Goal: Obtain resource: Download file/media

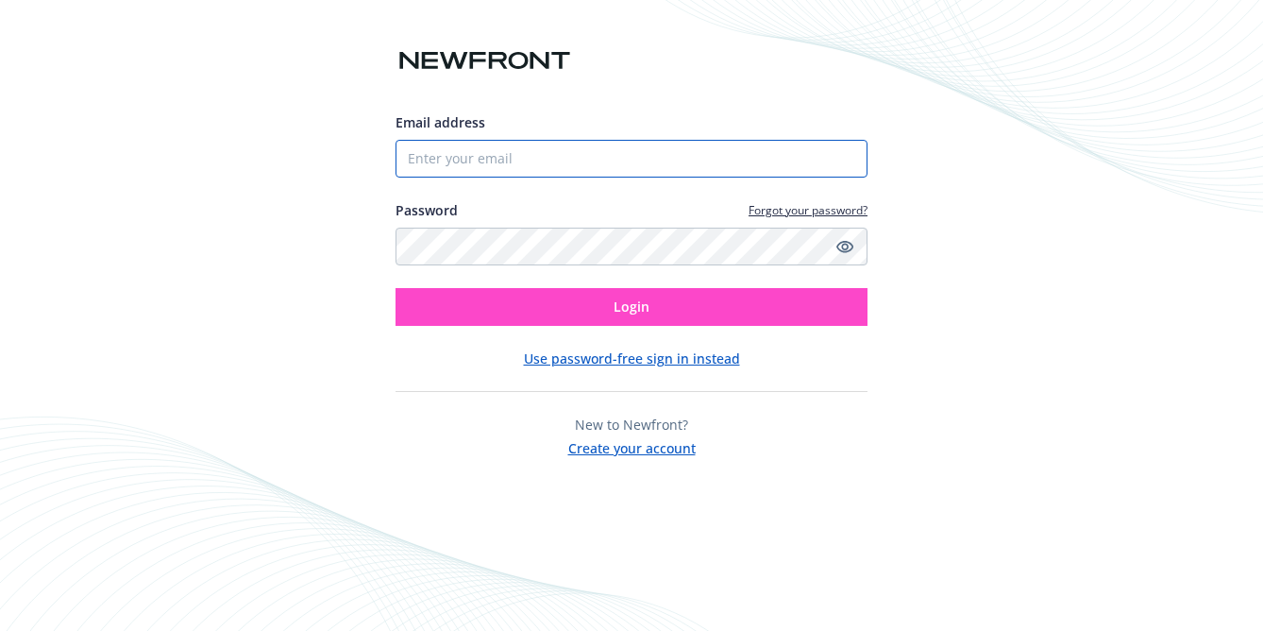
type input "[PERSON_NAME][EMAIL_ADDRESS][DOMAIN_NAME]"
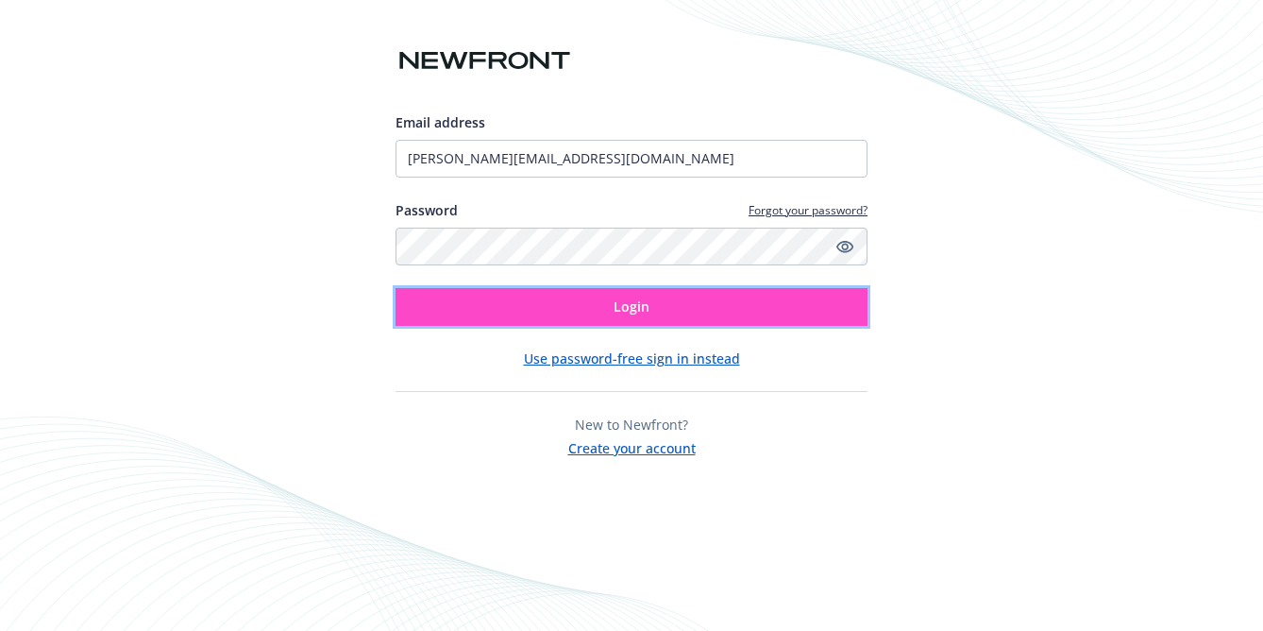
click at [624, 310] on span "Login" at bounding box center [632, 306] width 36 height 18
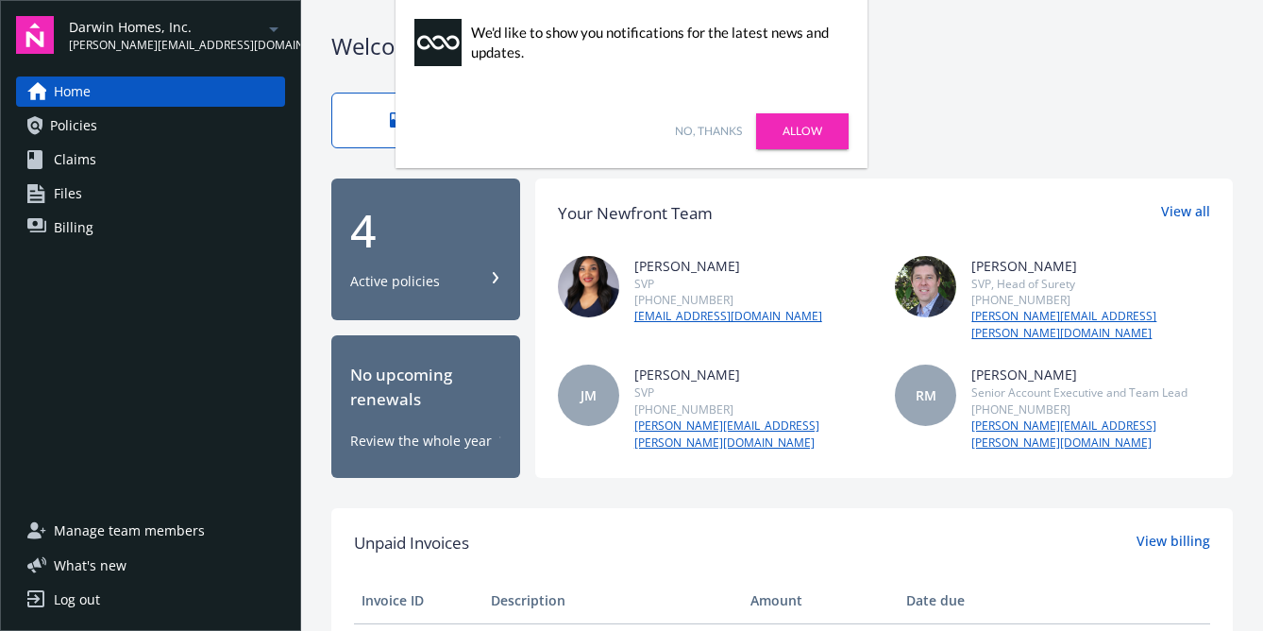
click at [164, 120] on link "Policies" at bounding box center [150, 125] width 269 height 30
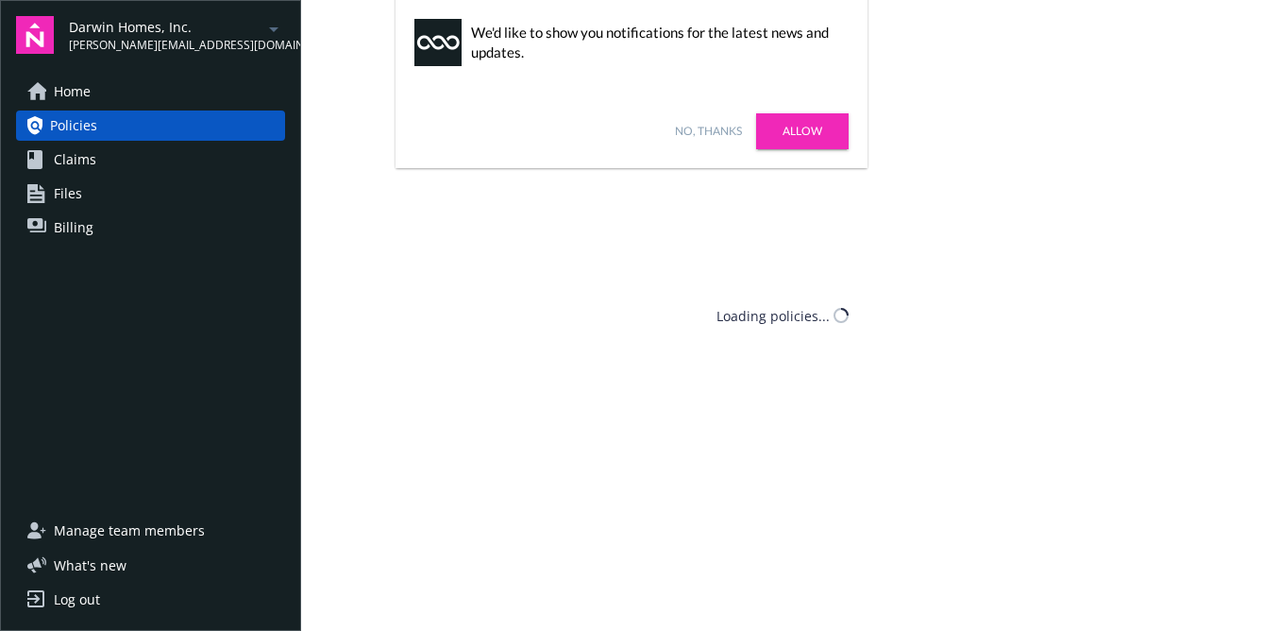
click at [702, 126] on link "No, thanks" at bounding box center [708, 131] width 67 height 17
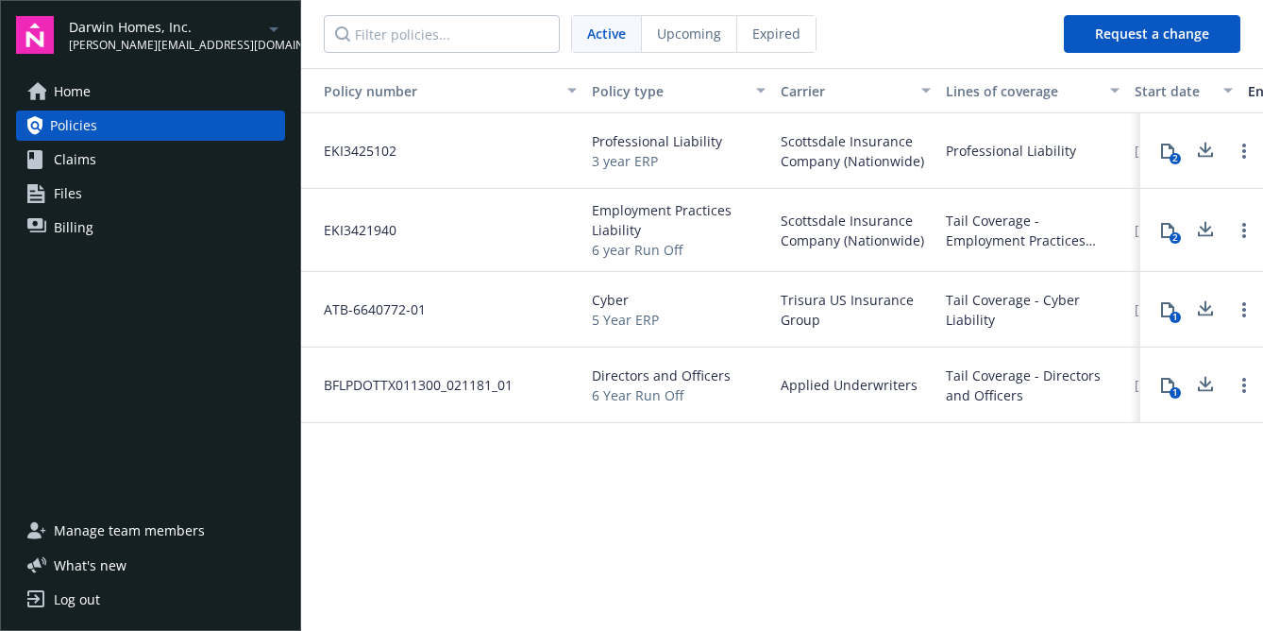
click at [792, 155] on span "Scottsdale Insurance Company (Nationwide)" at bounding box center [856, 151] width 150 height 40
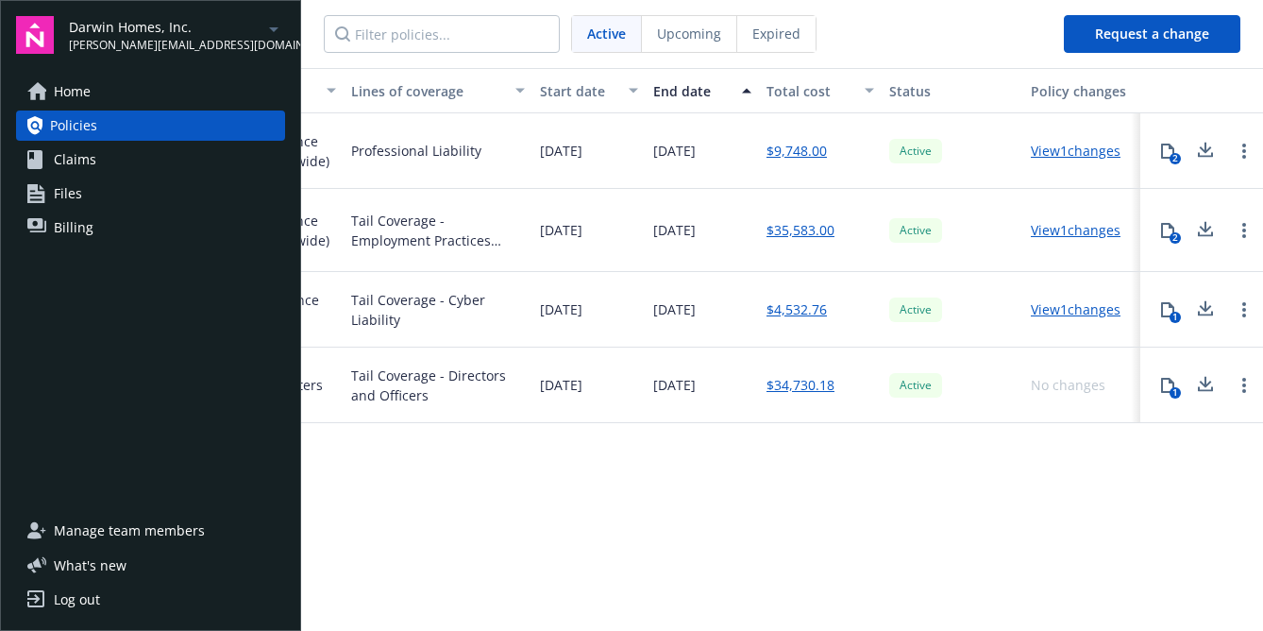
scroll to position [0, 596]
click at [1170, 152] on icon at bounding box center [1167, 151] width 15 height 15
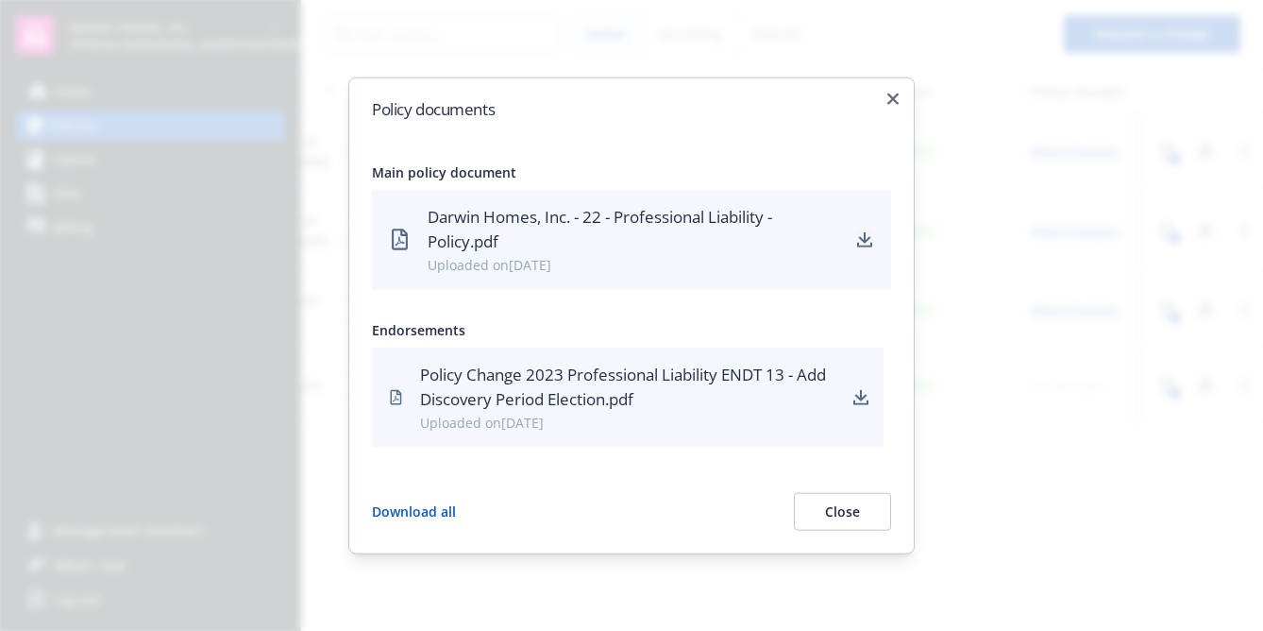
click at [868, 235] on icon "download" at bounding box center [864, 239] width 15 height 15
click at [246, 281] on body "Darwin Homes, Inc. [PERSON_NAME][EMAIL_ADDRESS][DOMAIN_NAME] Home Policies Clai…" at bounding box center [631, 315] width 1263 height 631
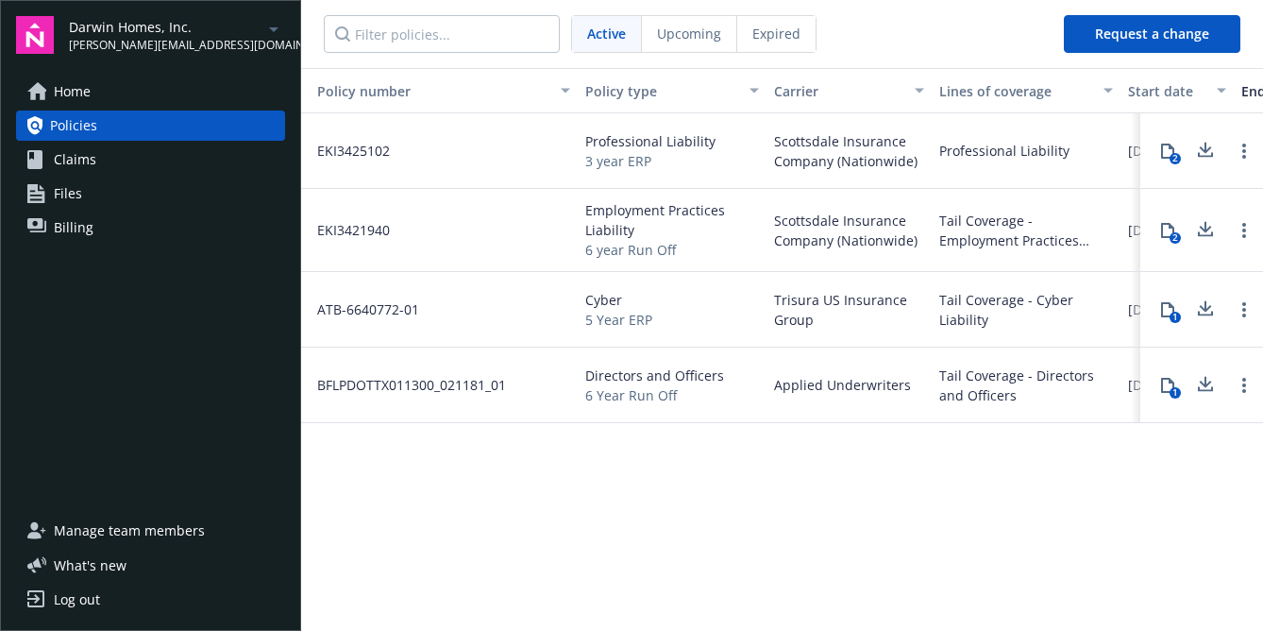
scroll to position [0, 0]
click at [684, 30] on span "Upcoming" at bounding box center [689, 34] width 64 height 20
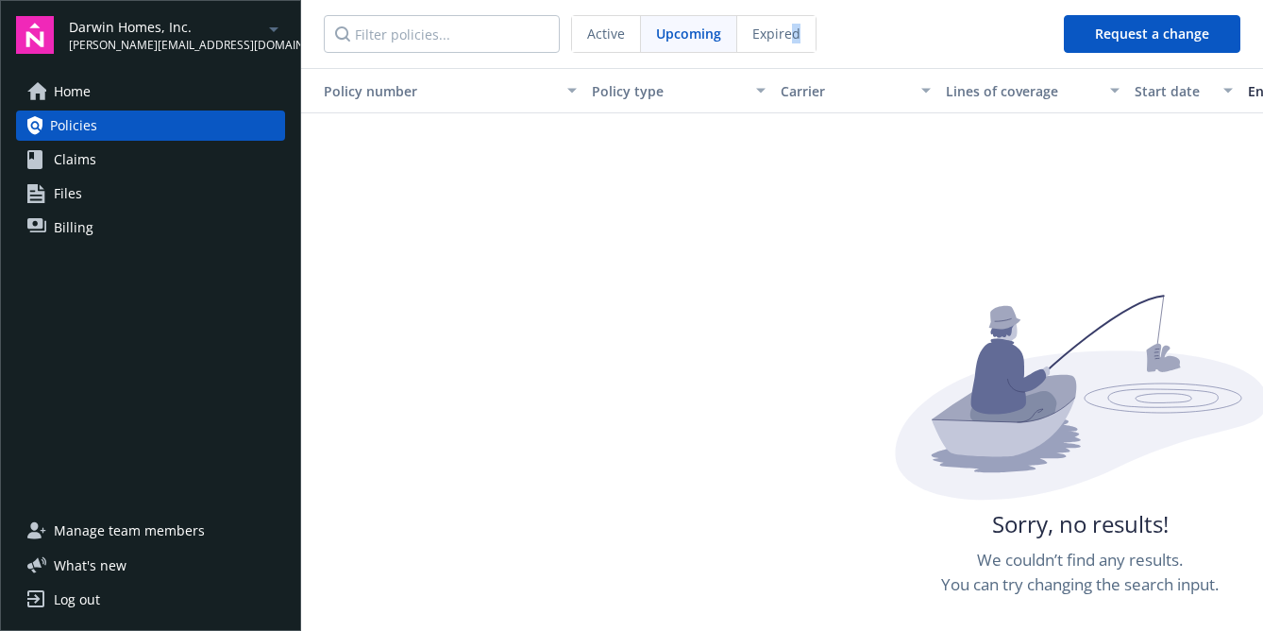
click at [793, 42] on span "Expired" at bounding box center [777, 34] width 48 height 20
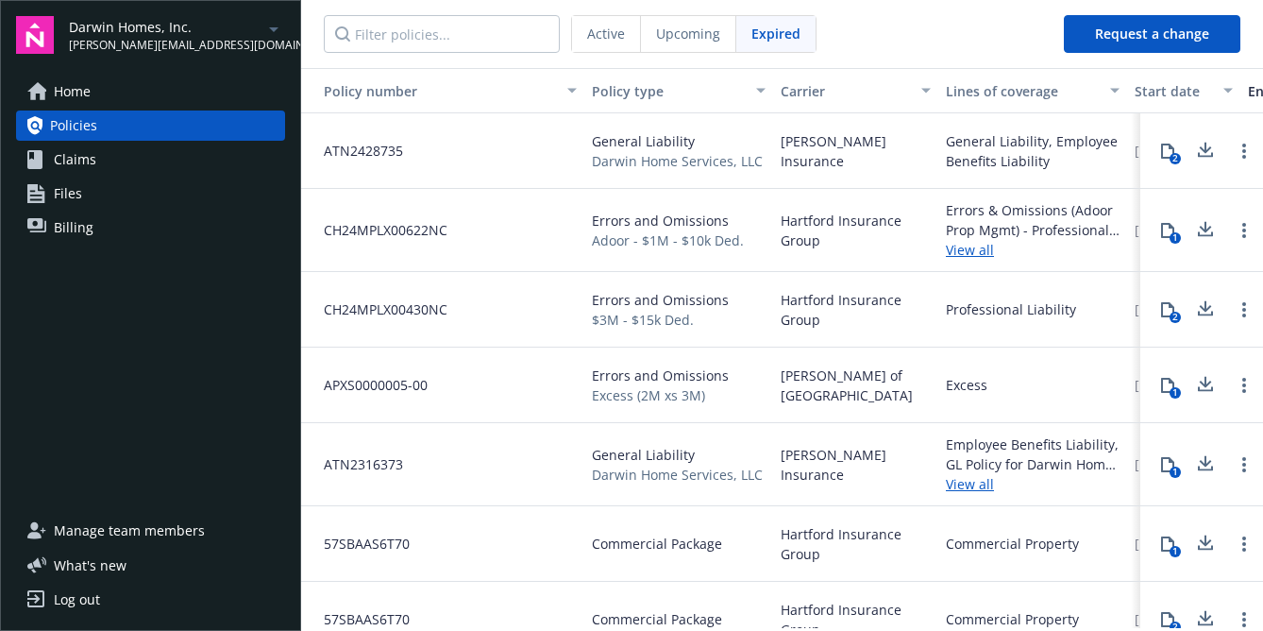
click at [395, 233] on span "CH24MPLX00622NC" at bounding box center [378, 230] width 139 height 20
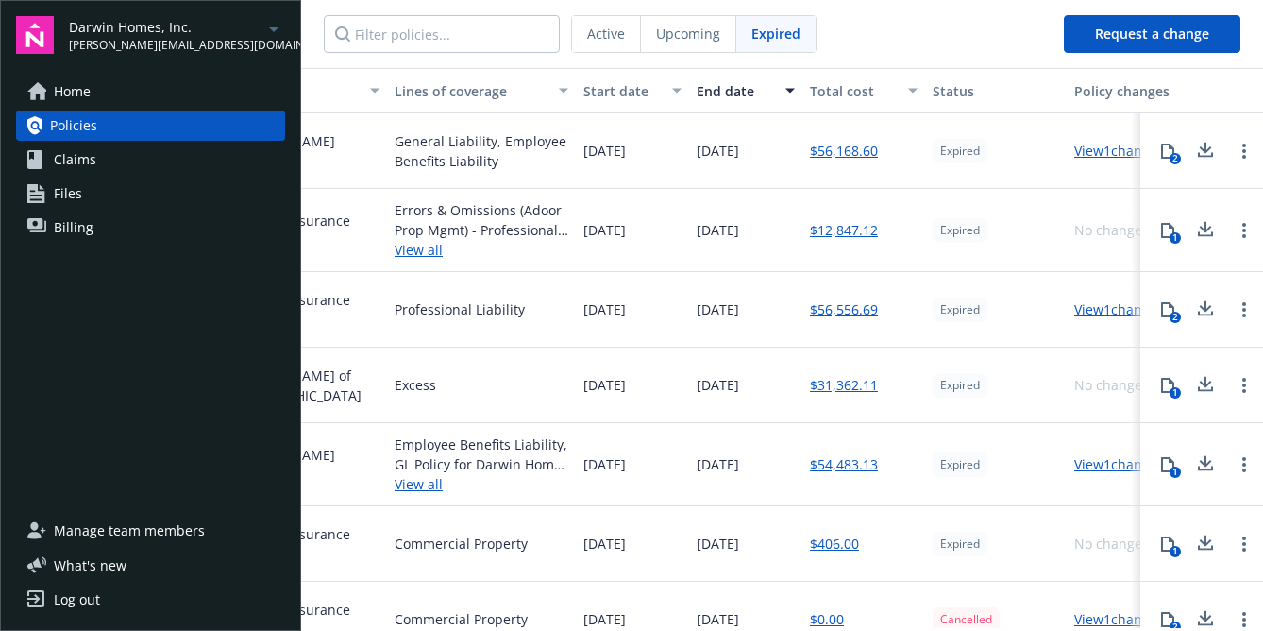
scroll to position [0, 596]
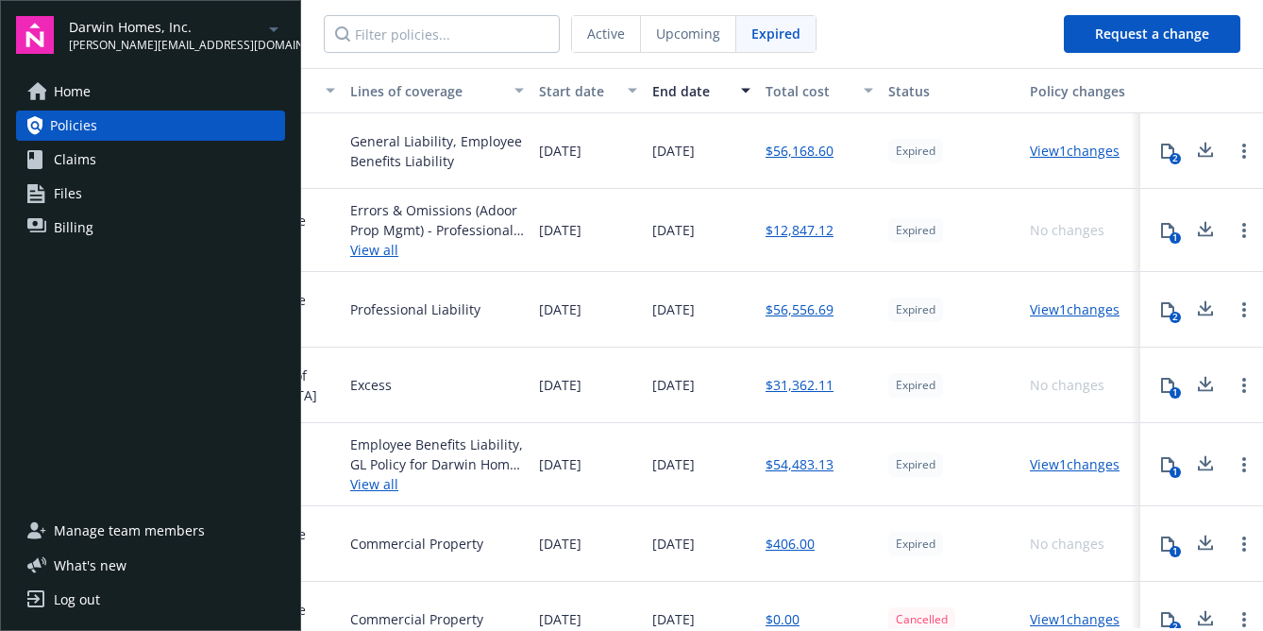
click at [1168, 229] on icon at bounding box center [1167, 230] width 15 height 15
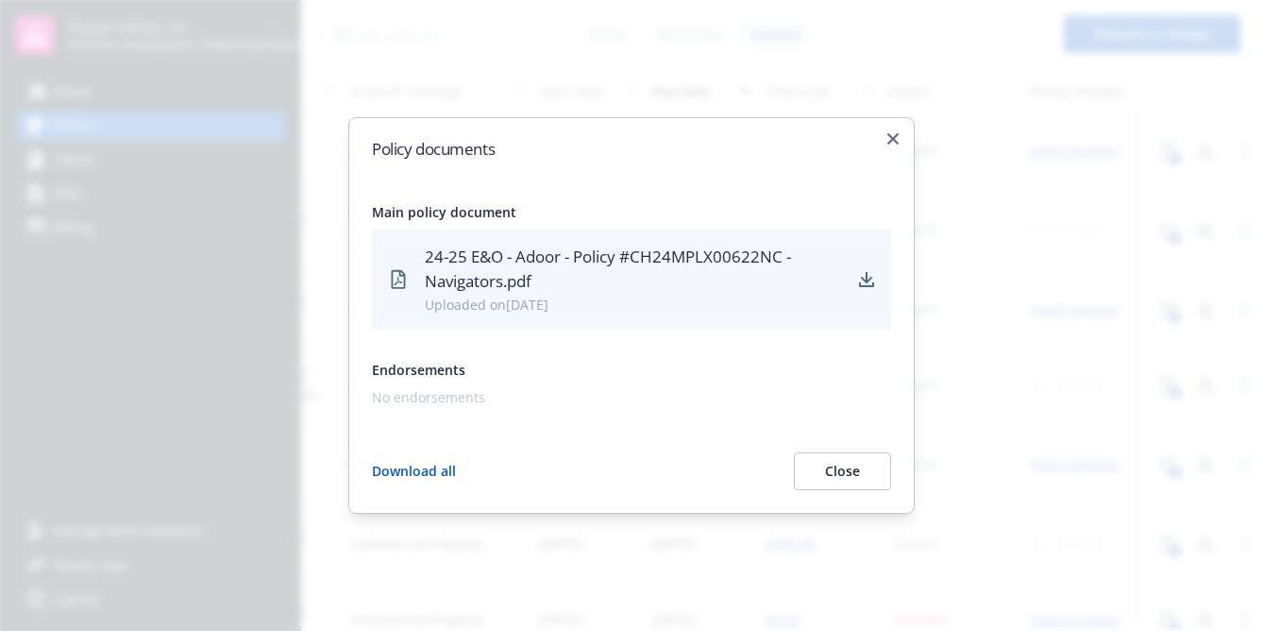
click at [618, 259] on div "24-25 E&O - Adoor - Policy #CH24MPLX00622NC - Navigators.pdf" at bounding box center [633, 270] width 416 height 50
click at [869, 278] on icon "download" at bounding box center [866, 279] width 15 height 15
click at [1046, 180] on div at bounding box center [631, 315] width 1263 height 631
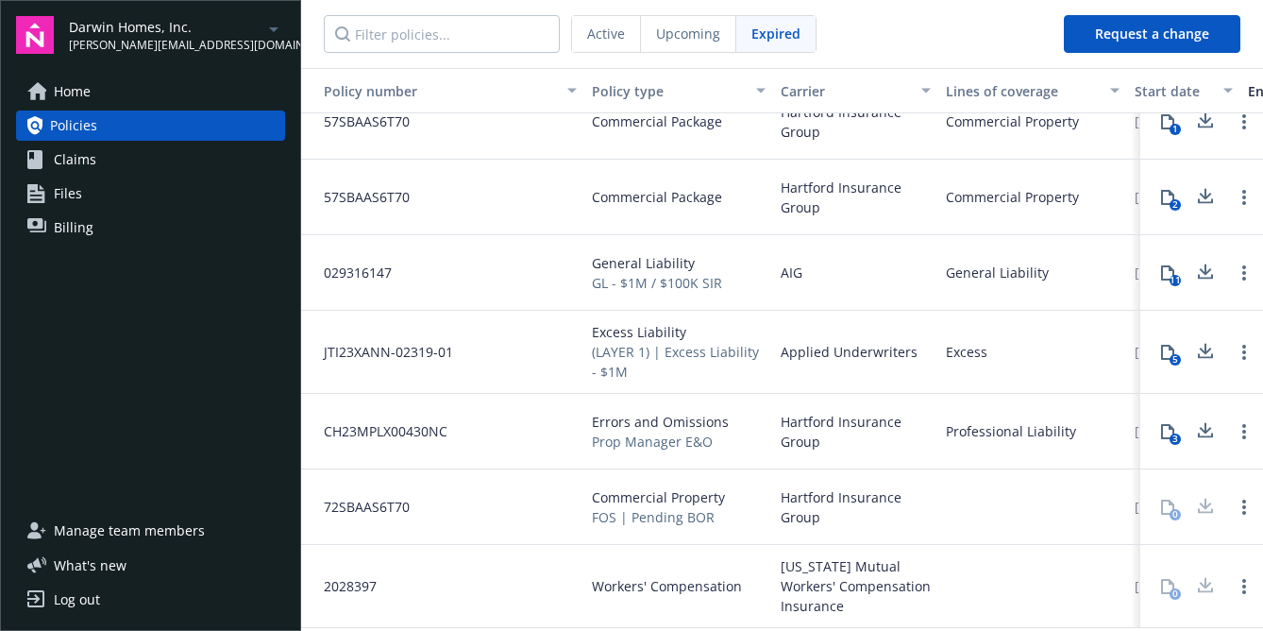
scroll to position [0, 0]
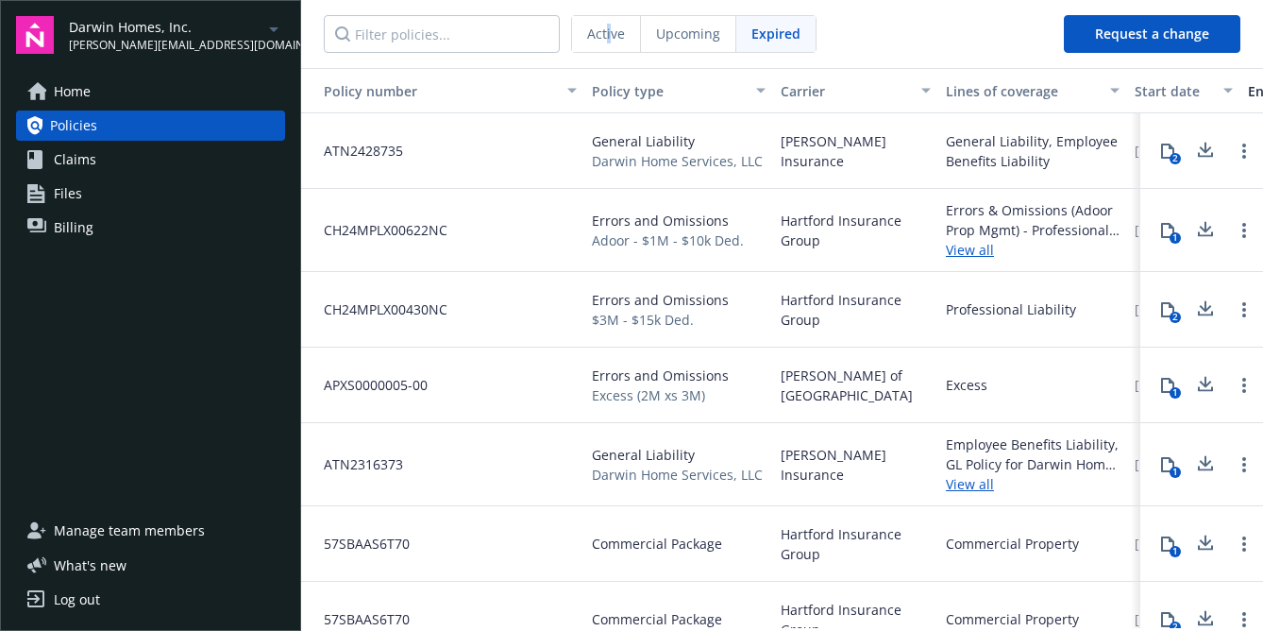
click at [608, 25] on span "Active" at bounding box center [606, 34] width 38 height 20
